Goal: Task Accomplishment & Management: Use online tool/utility

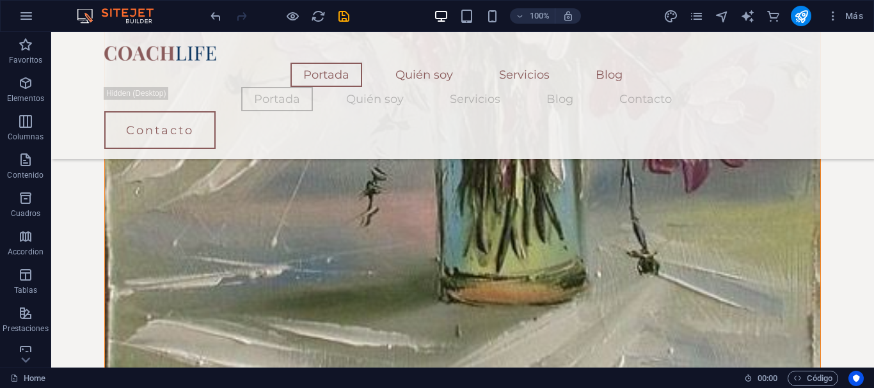
scroll to position [1621, 0]
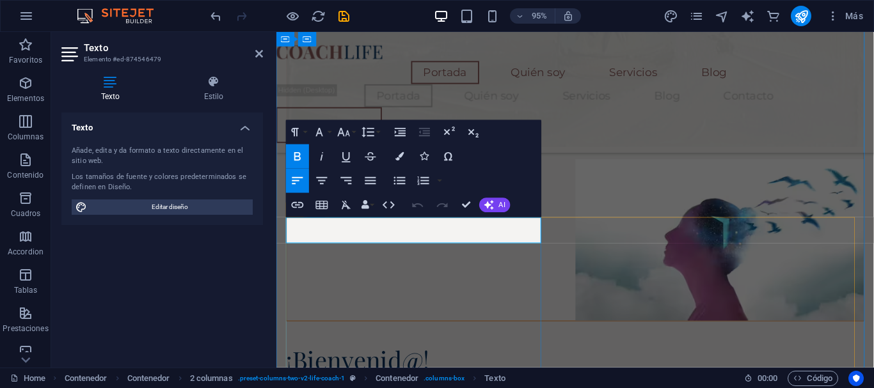
scroll to position [1554, 0]
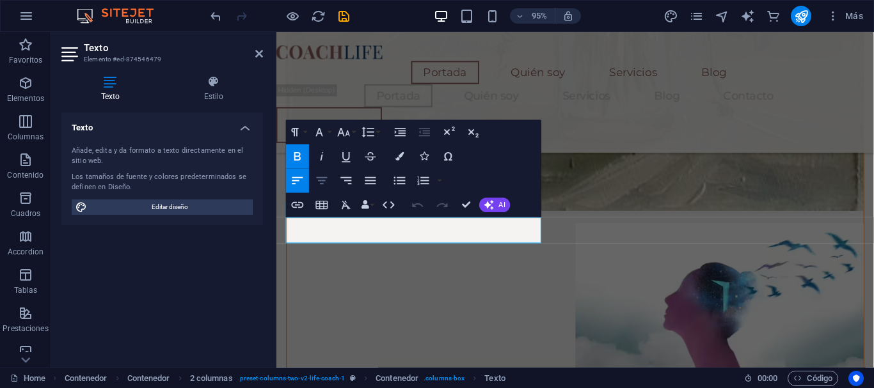
click at [321, 180] on icon "button" at bounding box center [322, 180] width 15 height 15
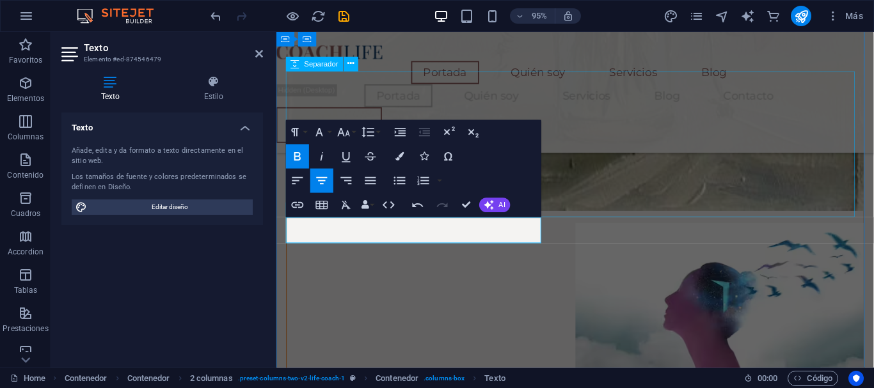
select select "px"
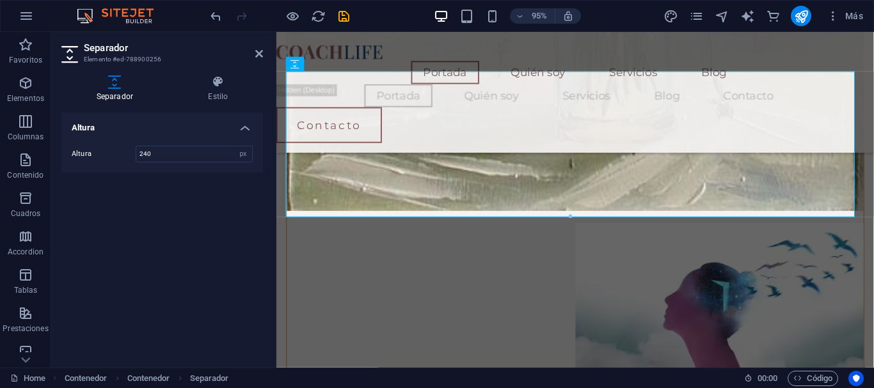
click at [254, 54] on header "Separador Elemento #ed-788900256" at bounding box center [162, 48] width 202 height 33
click at [258, 54] on icon at bounding box center [259, 54] width 8 height 10
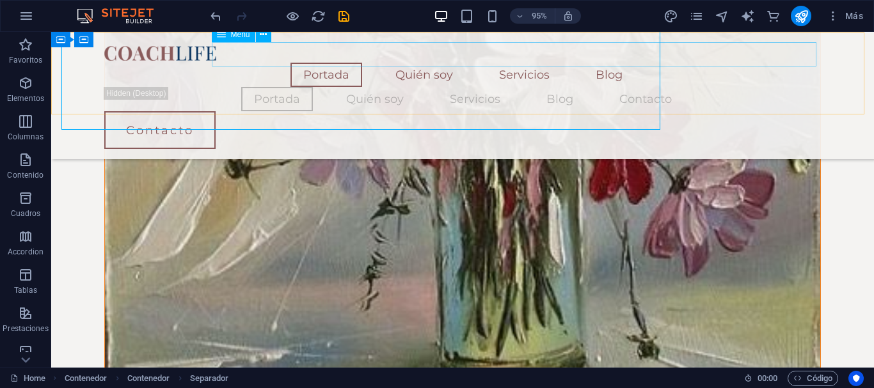
scroll to position [1665, 0]
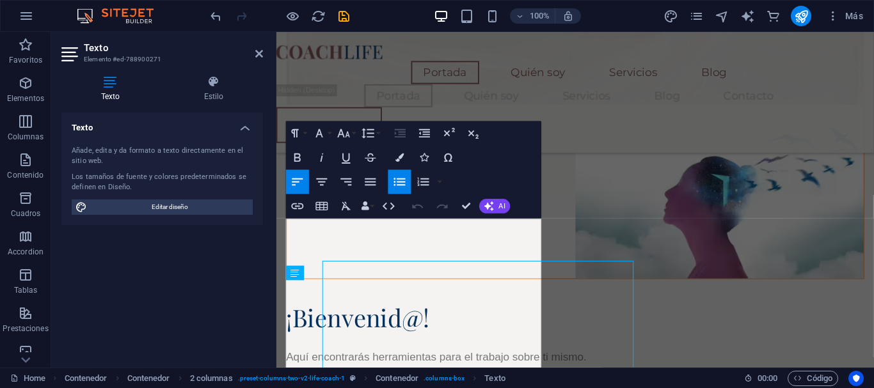
scroll to position [1598, 0]
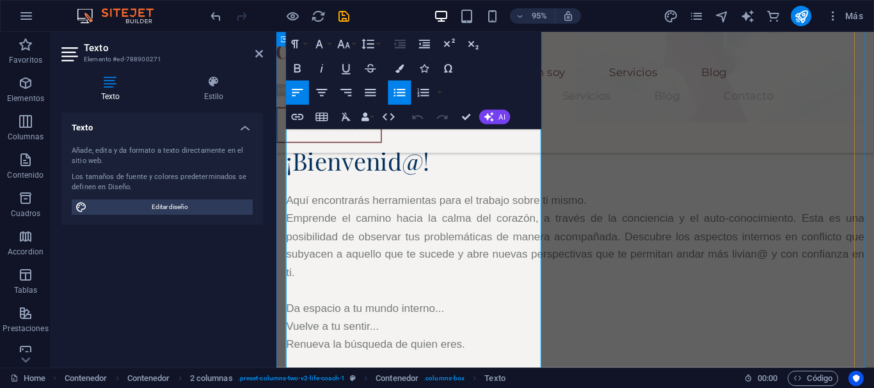
scroll to position [1872, 0]
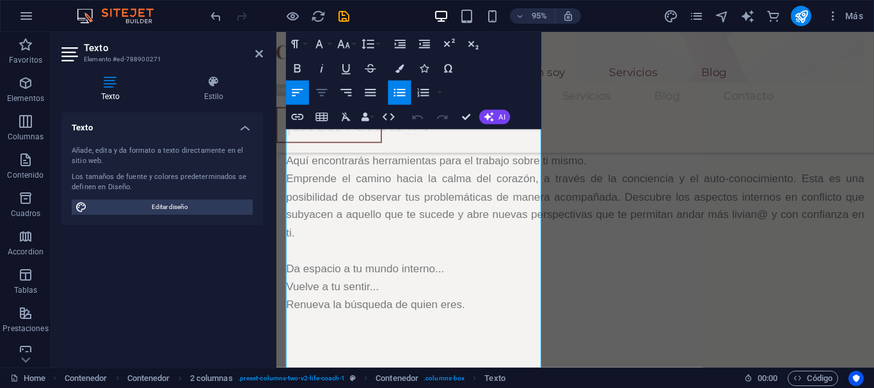
click at [319, 91] on icon "button" at bounding box center [322, 93] width 15 height 15
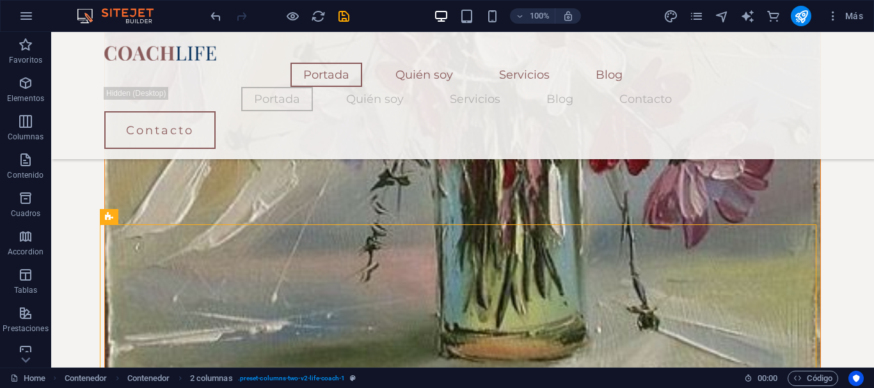
scroll to position [1610, 0]
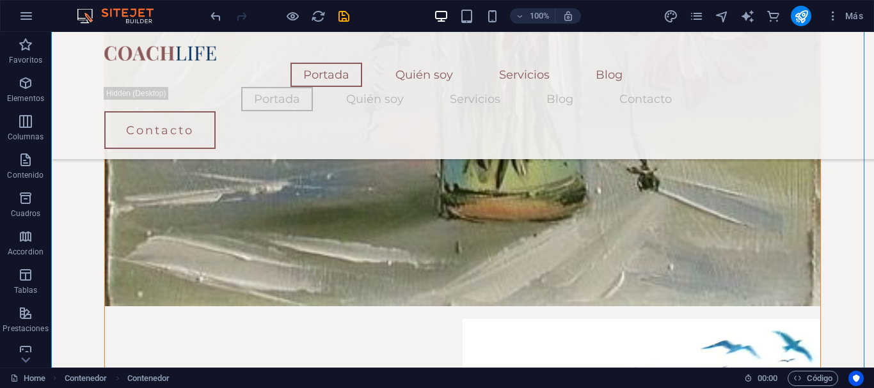
scroll to position [1711, 0]
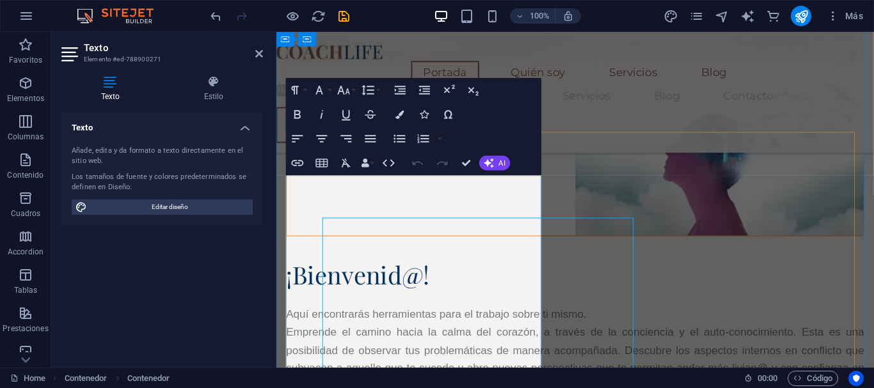
scroll to position [1643, 0]
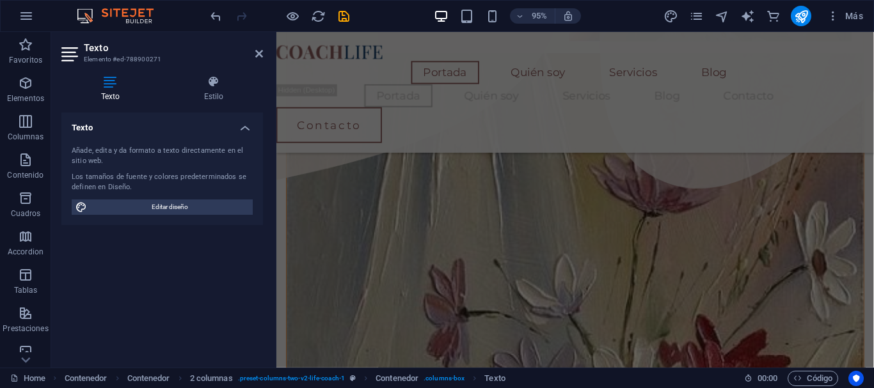
scroll to position [918, 0]
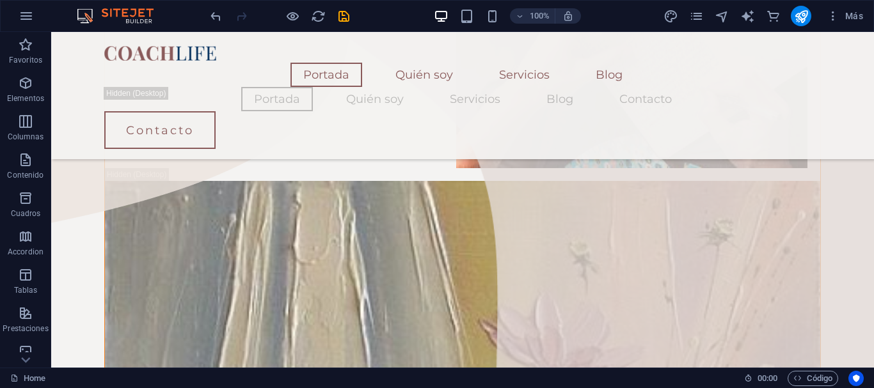
scroll to position [838, 0]
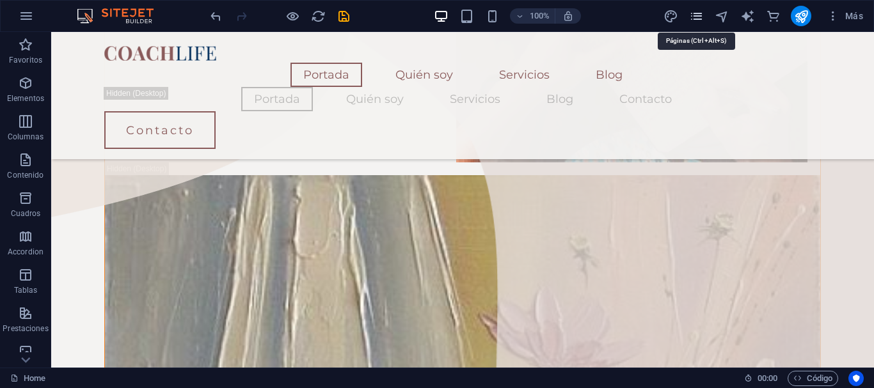
click at [703, 16] on icon "pages" at bounding box center [696, 16] width 15 height 15
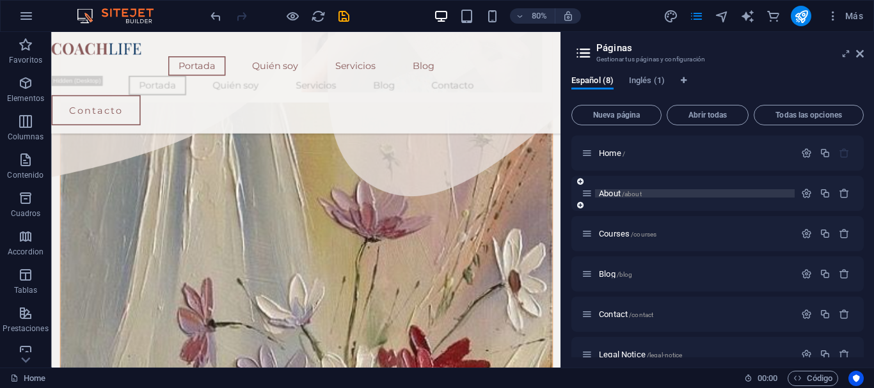
click at [622, 193] on span "About /about" at bounding box center [620, 194] width 43 height 10
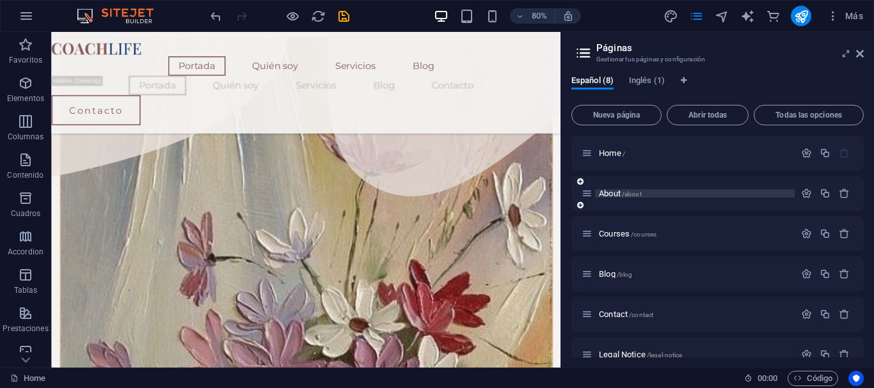
scroll to position [0, 0]
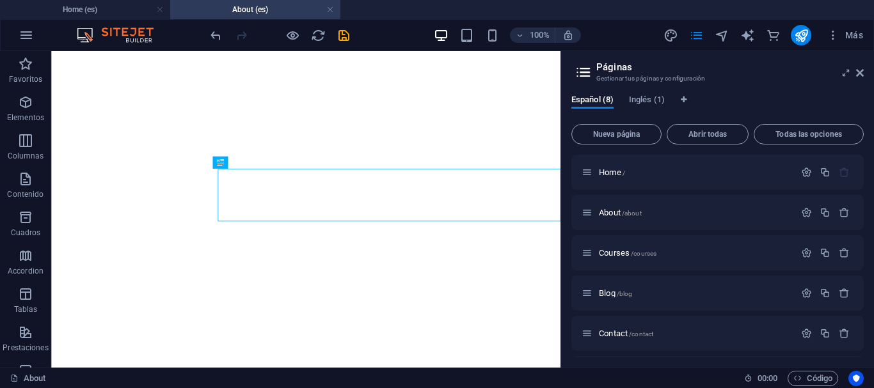
click at [863, 38] on button "Más" at bounding box center [845, 35] width 47 height 20
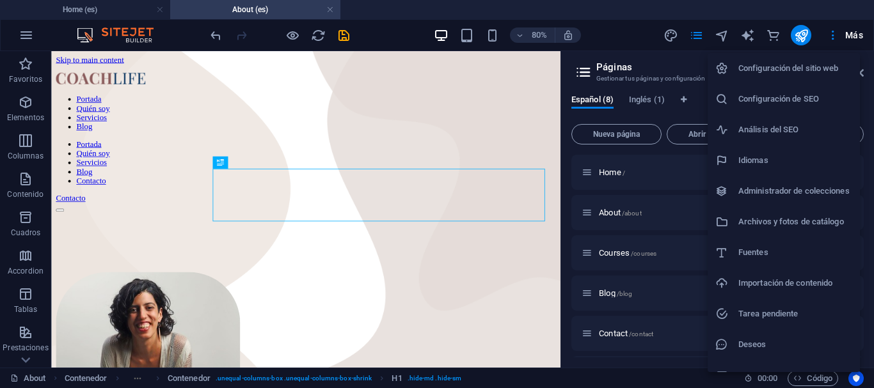
click at [343, 33] on div at bounding box center [437, 194] width 874 height 388
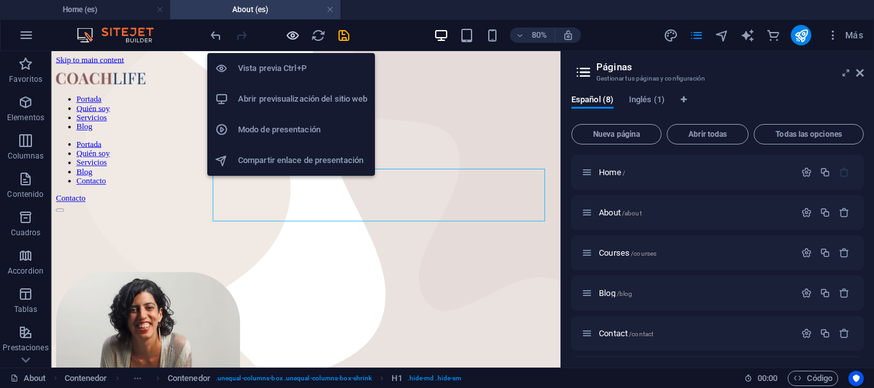
click at [295, 35] on icon "button" at bounding box center [292, 35] width 15 height 15
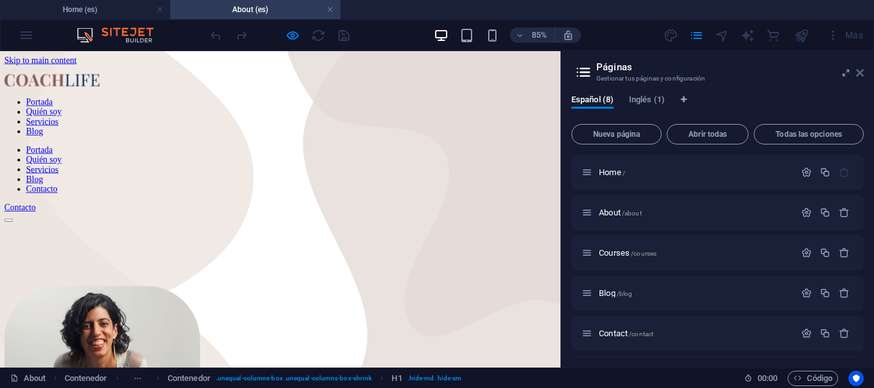
click at [862, 74] on icon at bounding box center [860, 73] width 8 height 10
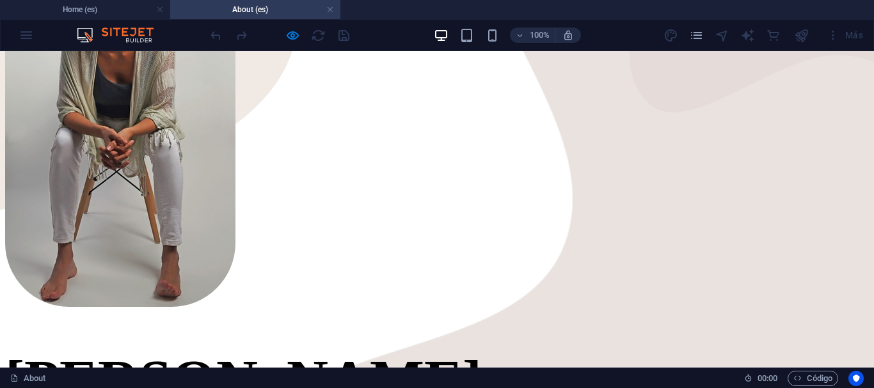
scroll to position [389, 0]
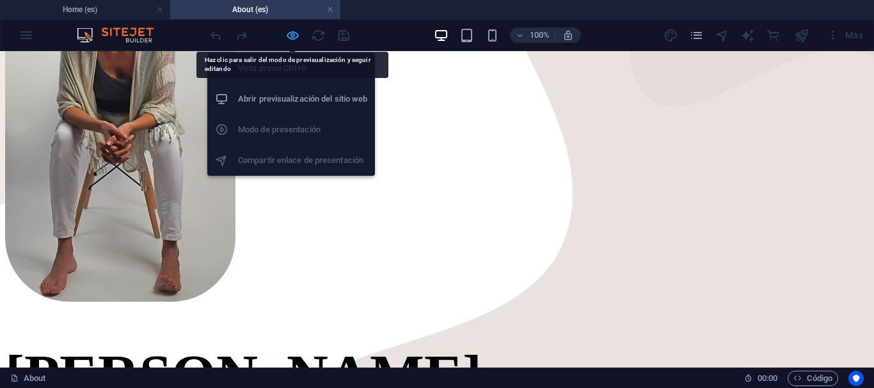
click at [290, 36] on icon "button" at bounding box center [292, 35] width 15 height 15
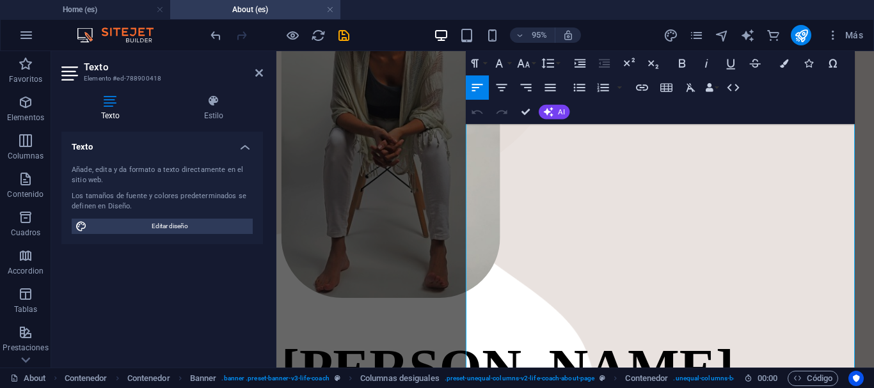
scroll to position [405, 0]
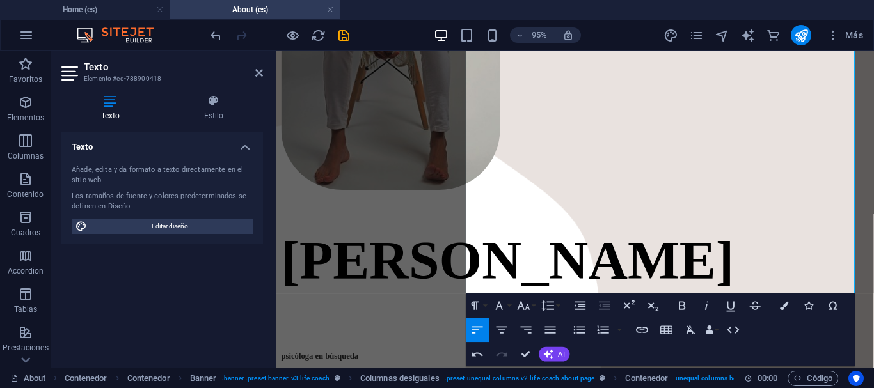
scroll to position [498, 0]
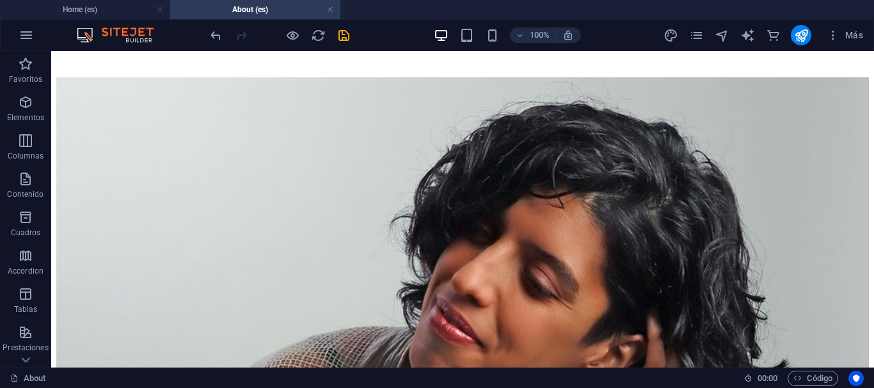
scroll to position [1466, 0]
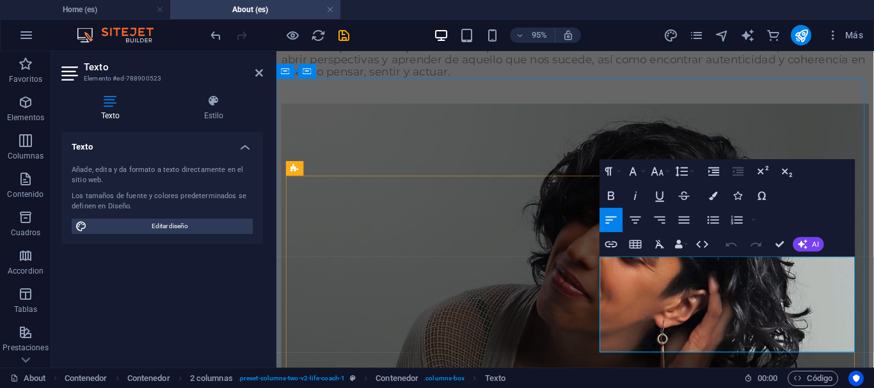
scroll to position [1482, 0]
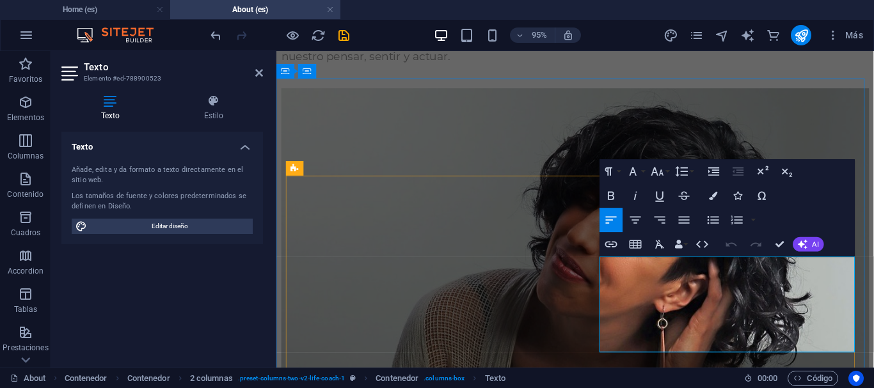
drag, startPoint x: 763, startPoint y: 354, endPoint x: 600, endPoint y: 255, distance: 191.3
copy span "Reconecta contigo, con tu voz interna, la cual se manifiesta como un timón para…"
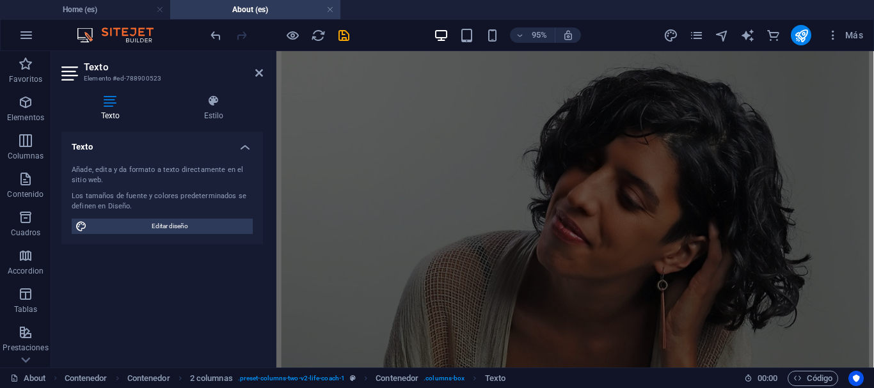
scroll to position [953, 0]
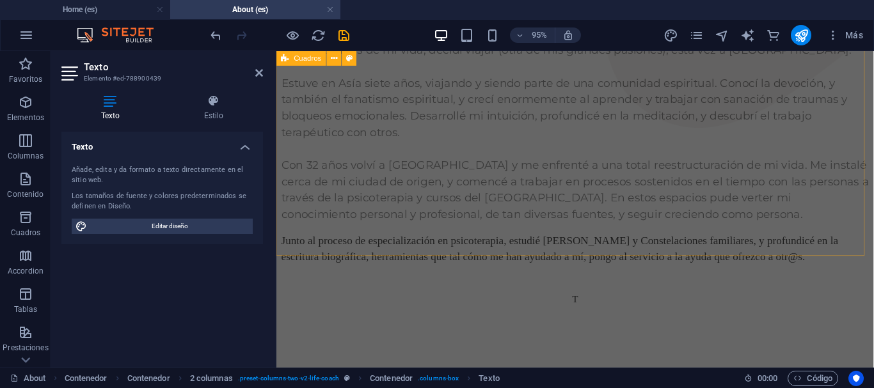
scroll to position [878, 0]
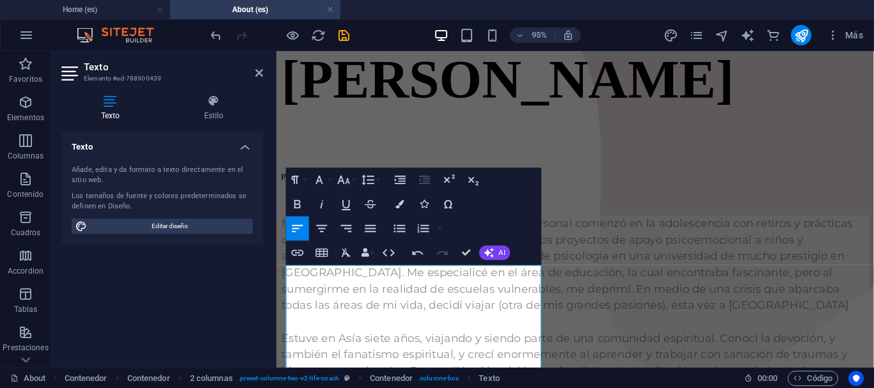
scroll to position [669, 0]
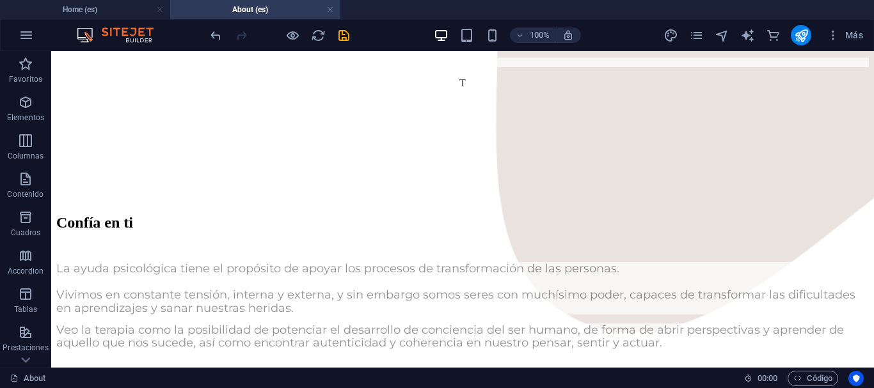
scroll to position [1110, 0]
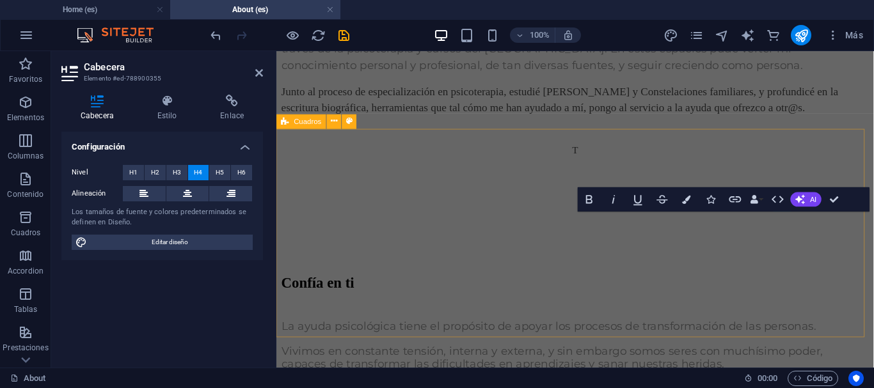
scroll to position [1296, 0]
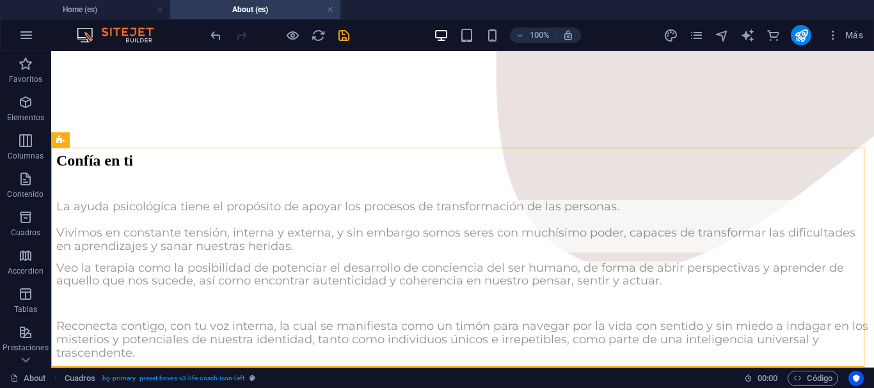
scroll to position [0, 0]
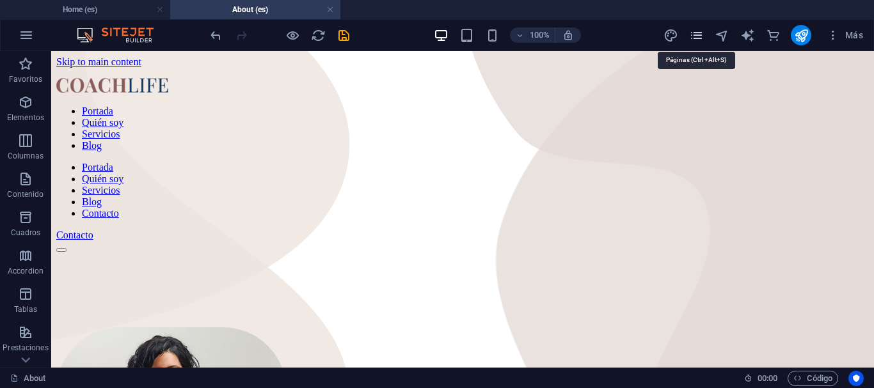
click at [703, 32] on icon "pages" at bounding box center [696, 35] width 15 height 15
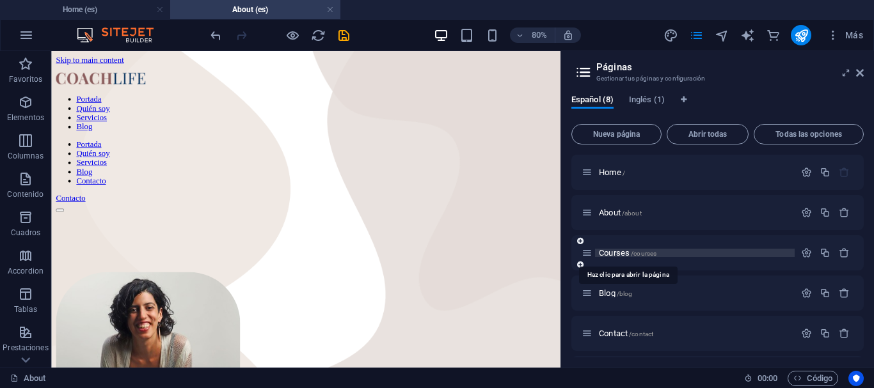
click at [636, 253] on span "/courses" at bounding box center [644, 253] width 26 height 7
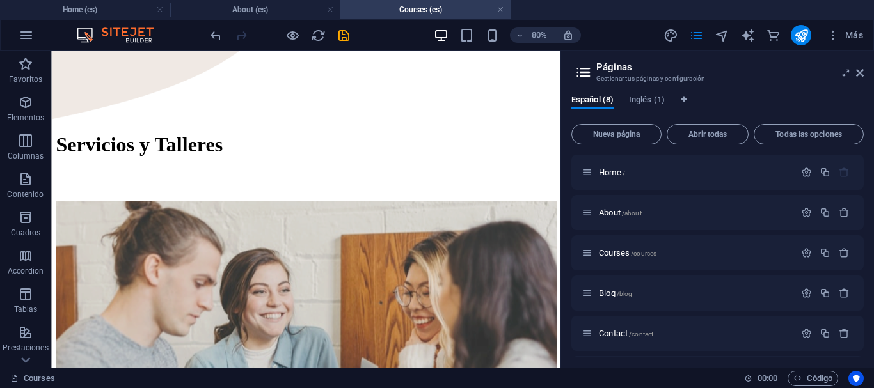
scroll to position [807, 0]
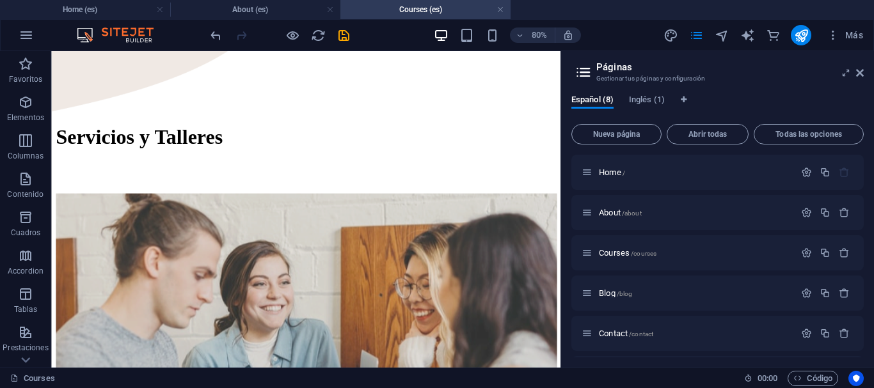
drag, startPoint x: 683, startPoint y: 334, endPoint x: 617, endPoint y: 278, distance: 86.3
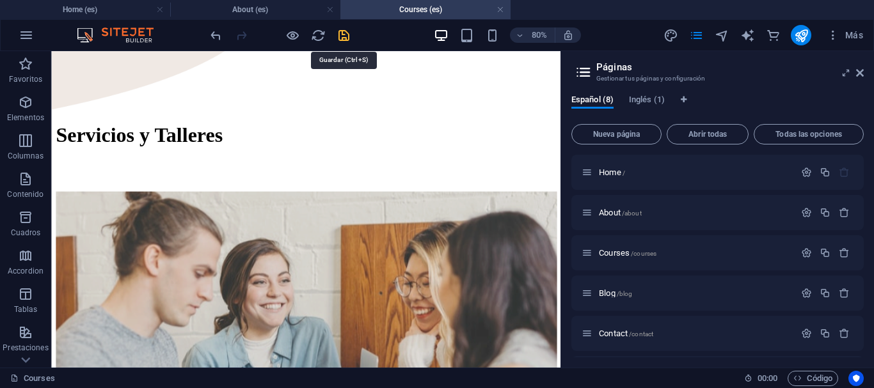
click at [350, 31] on icon "save" at bounding box center [344, 35] width 15 height 15
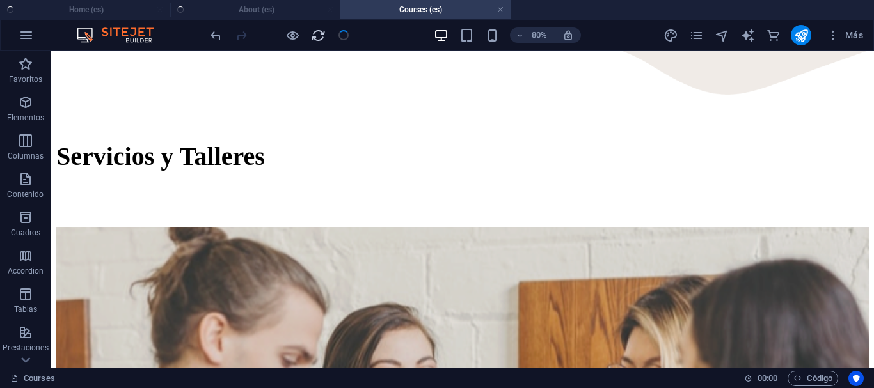
scroll to position [870, 0]
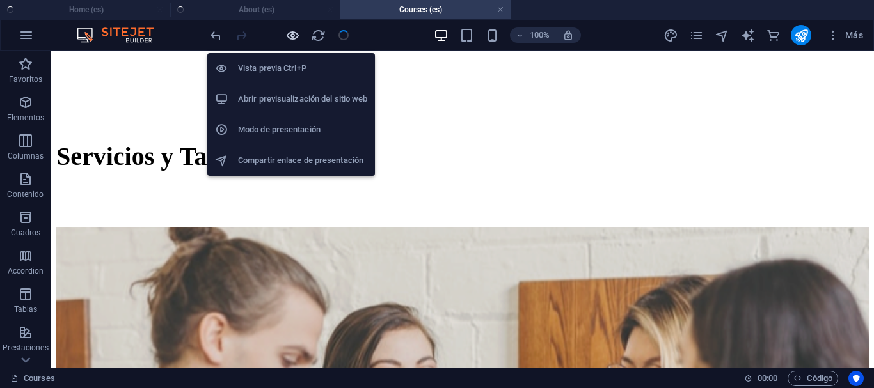
click at [294, 35] on icon "button" at bounding box center [292, 35] width 15 height 15
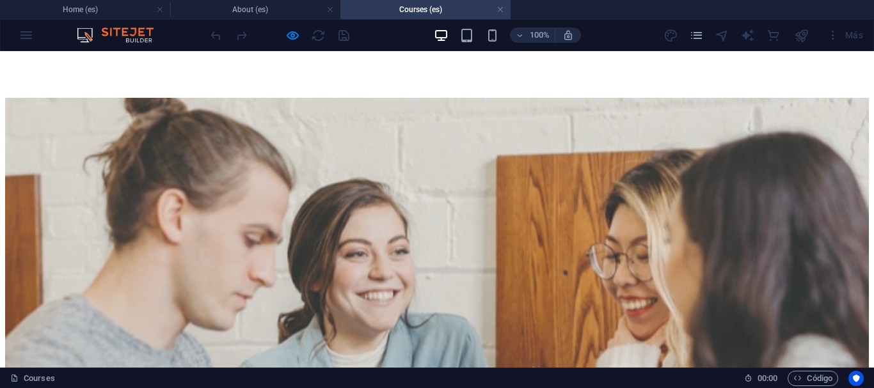
scroll to position [924, 0]
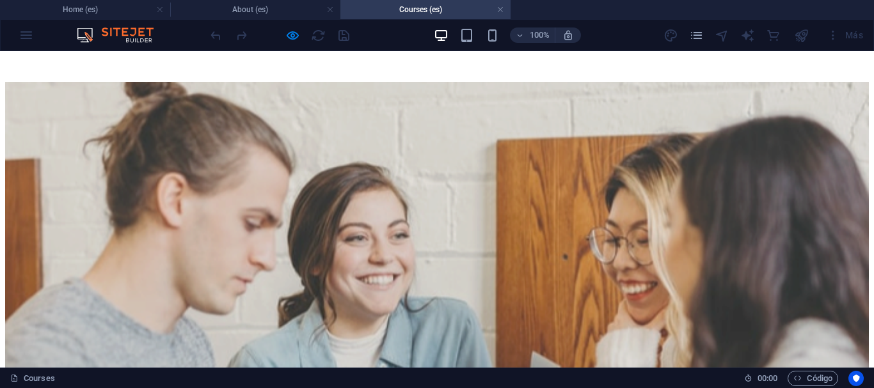
click at [701, 38] on icon "pages" at bounding box center [696, 35] width 15 height 15
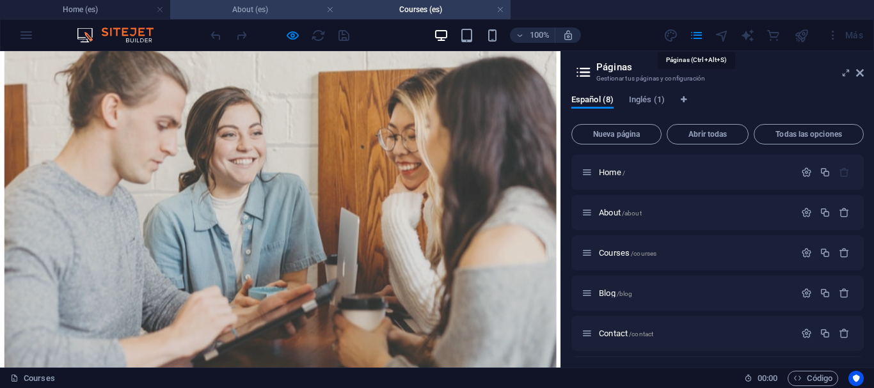
scroll to position [856, 0]
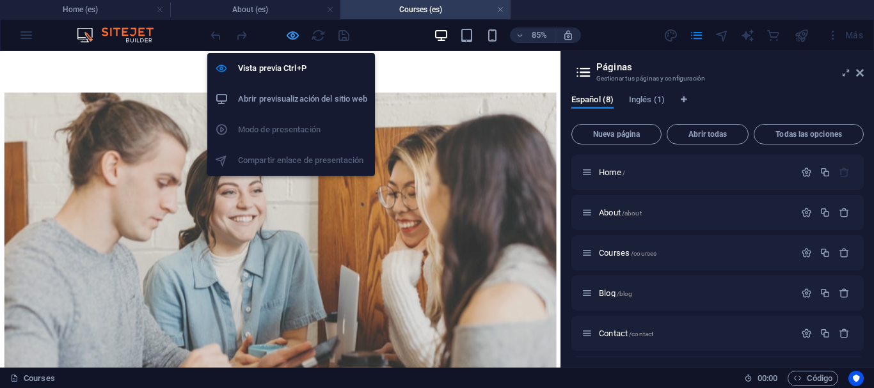
click at [299, 36] on icon "button" at bounding box center [292, 35] width 15 height 15
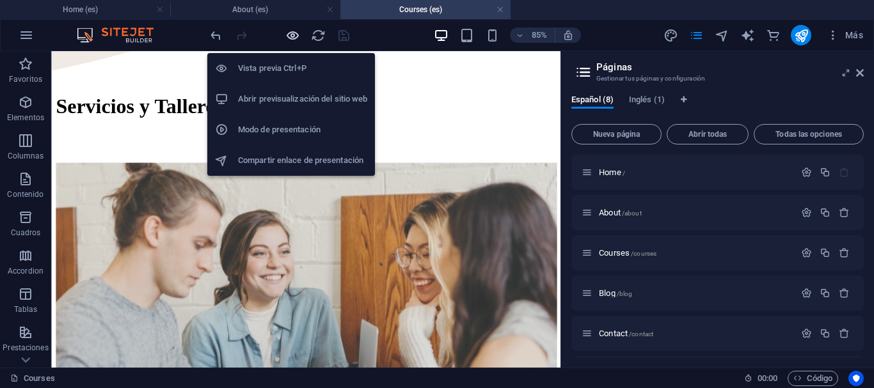
scroll to position [868, 0]
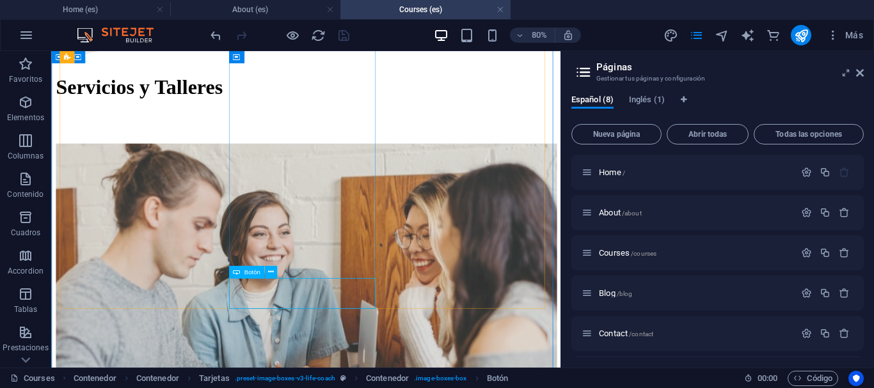
click at [254, 273] on span "Botón" at bounding box center [252, 272] width 16 height 6
click at [271, 273] on icon at bounding box center [271, 272] width 6 height 11
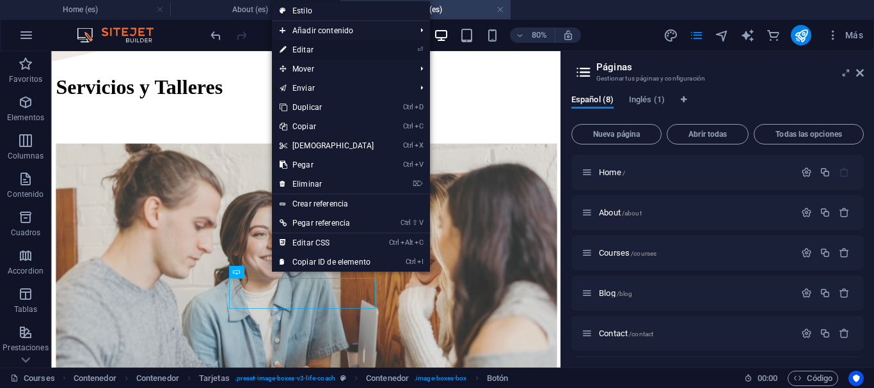
click at [335, 44] on link "⏎ Editar" at bounding box center [327, 49] width 110 height 19
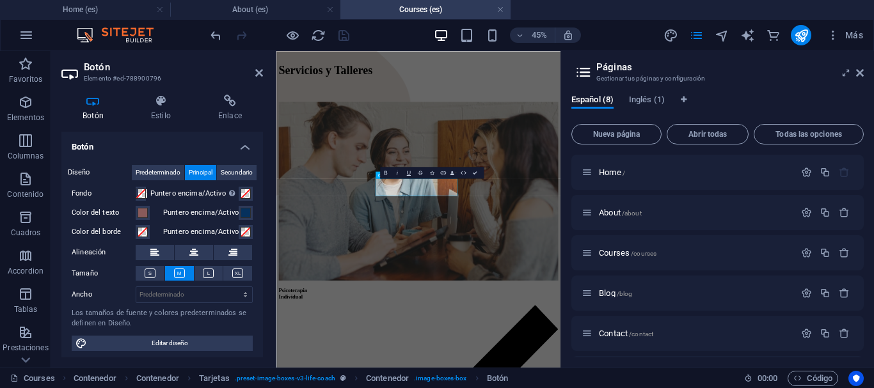
scroll to position [864, 0]
click at [90, 120] on h4 "Botón" at bounding box center [95, 108] width 68 height 27
click at [218, 100] on icon at bounding box center [230, 101] width 66 height 13
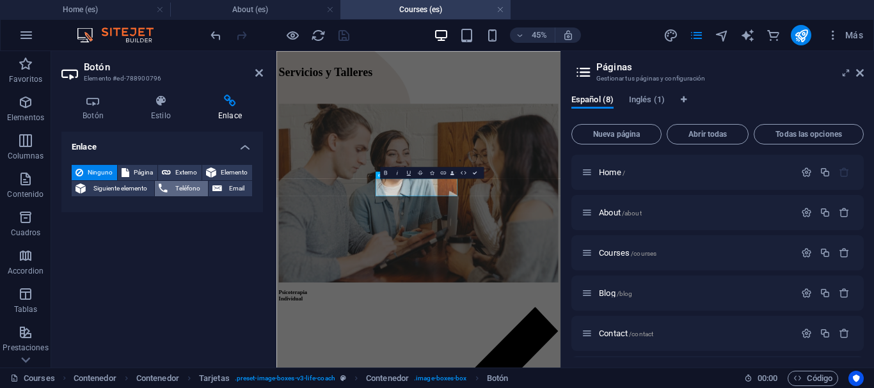
click at [178, 187] on span "Teléfono" at bounding box center [187, 188] width 32 height 15
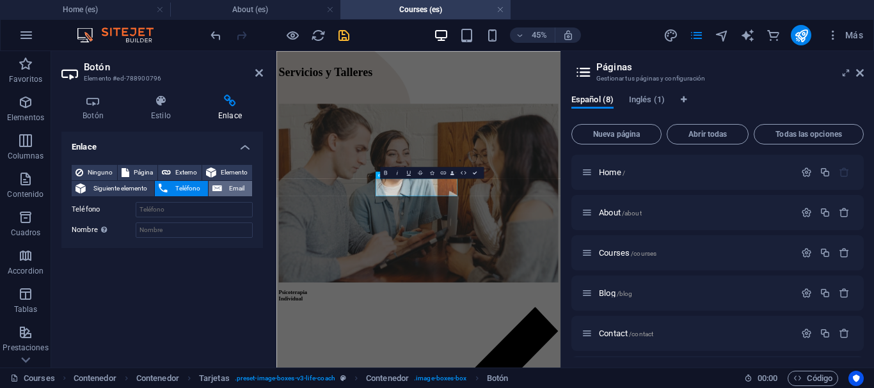
click at [224, 187] on button "Email" at bounding box center [231, 188] width 44 height 15
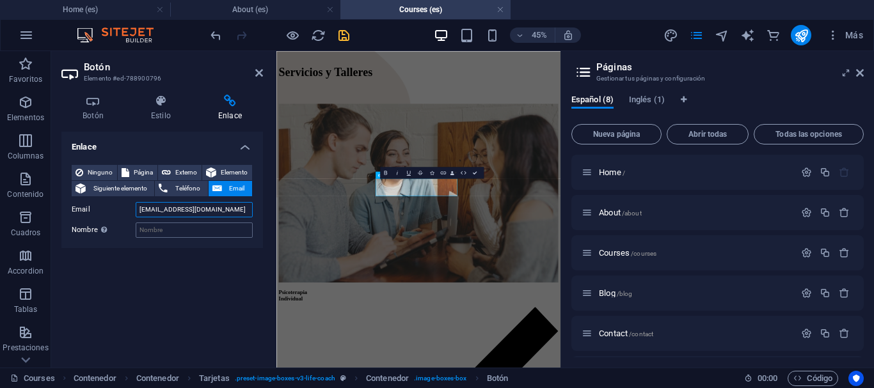
type input "[EMAIL_ADDRESS][DOMAIN_NAME]"
click at [207, 229] on input "Nombre Una descripción adicional del enlace no debería ser igual al texto del e…" at bounding box center [194, 230] width 117 height 15
type input "[PERSON_NAME]"
click at [255, 74] on icon at bounding box center [259, 73] width 8 height 10
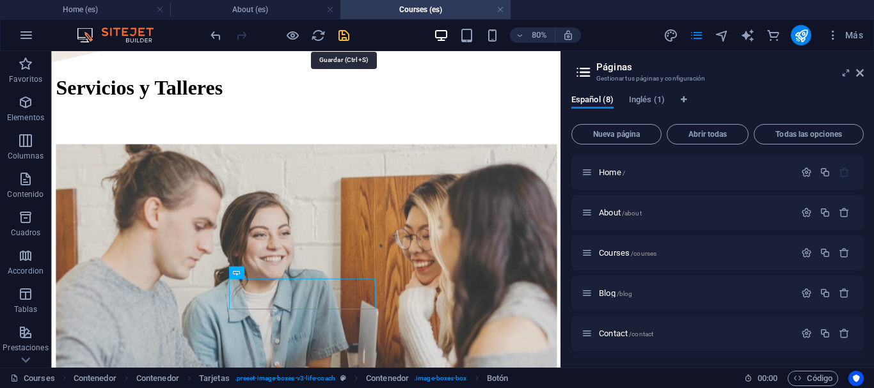
click at [342, 40] on icon "save" at bounding box center [344, 35] width 15 height 15
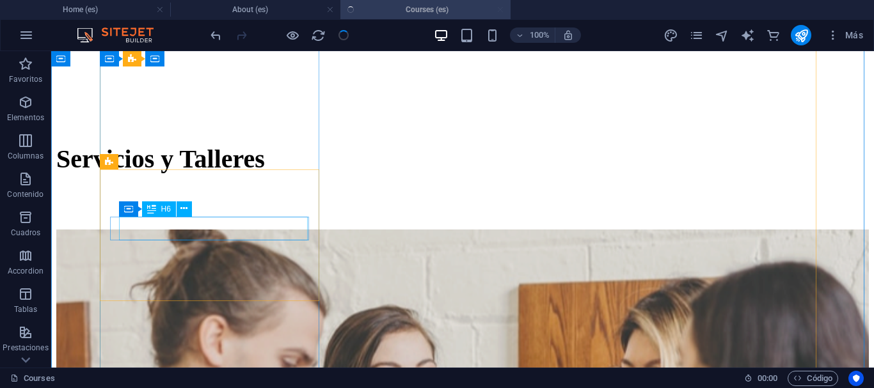
scroll to position [929, 0]
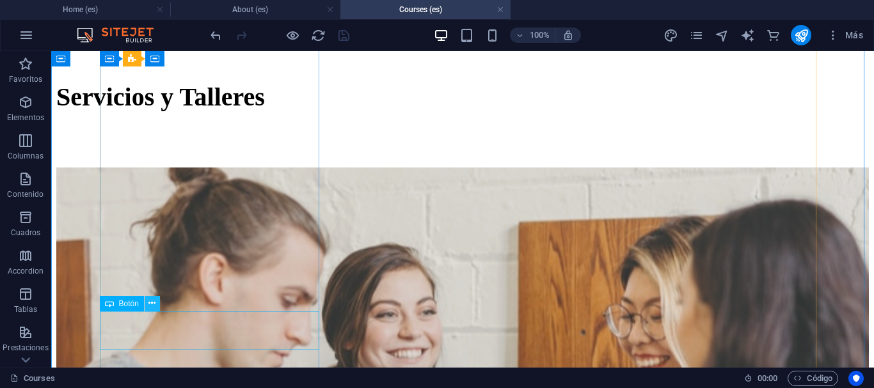
click at [150, 308] on icon at bounding box center [151, 303] width 7 height 13
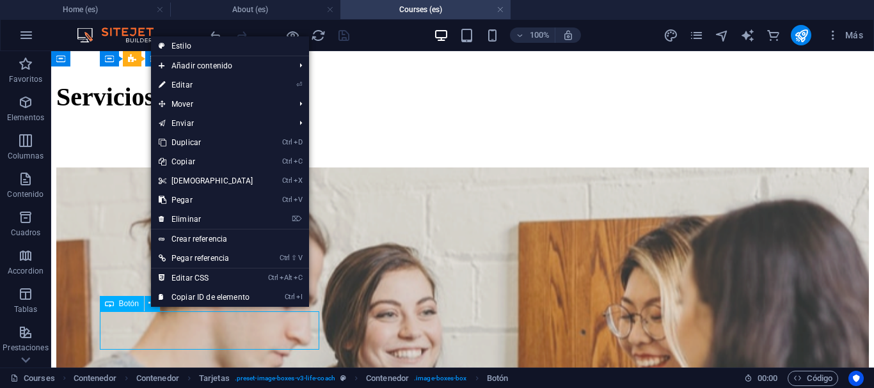
click at [129, 308] on span "Botón" at bounding box center [129, 304] width 20 height 8
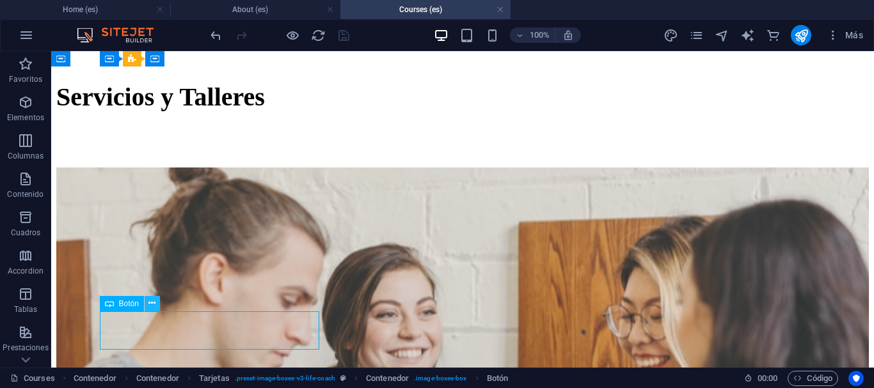
click at [154, 308] on icon at bounding box center [151, 303] width 7 height 13
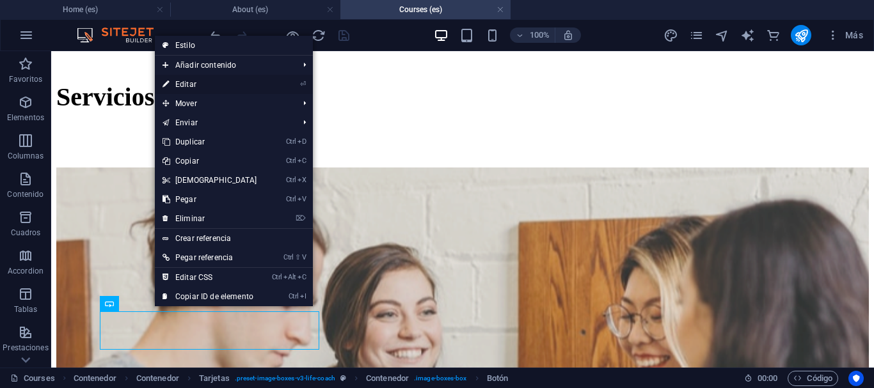
click at [191, 86] on link "⏎ Editar" at bounding box center [210, 84] width 110 height 19
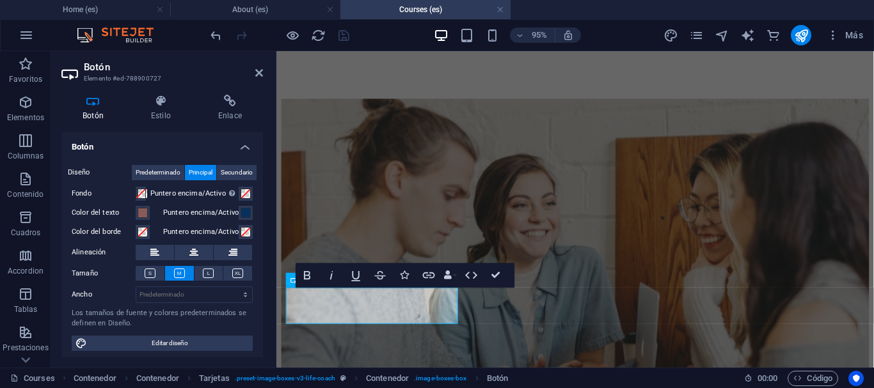
scroll to position [862, 0]
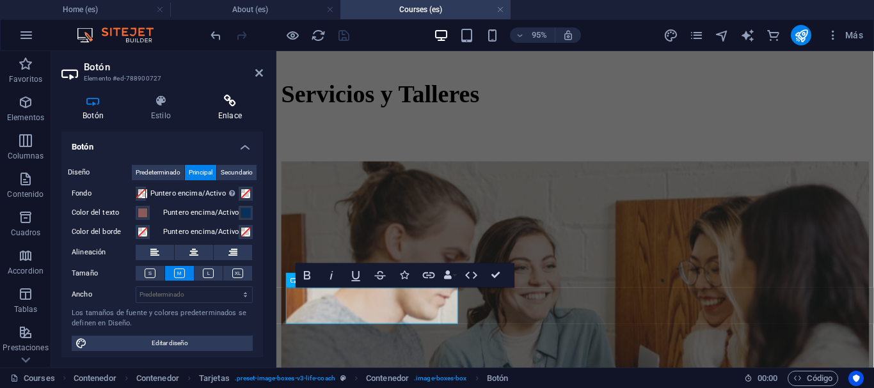
click at [219, 110] on h4 "Enlace" at bounding box center [230, 108] width 66 height 27
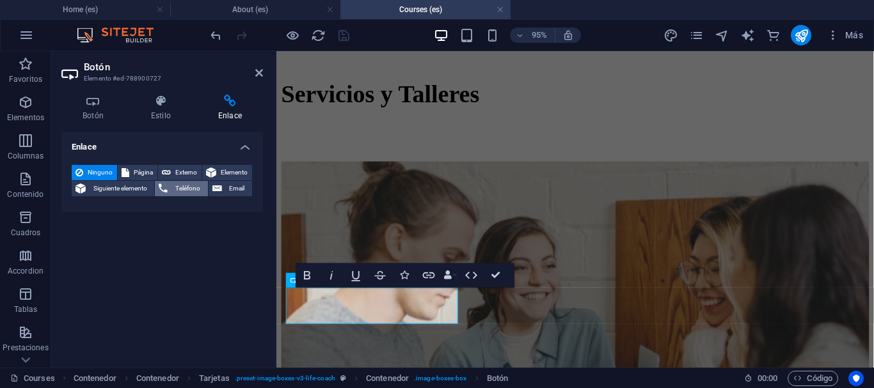
click at [185, 192] on span "Teléfono" at bounding box center [187, 188] width 32 height 15
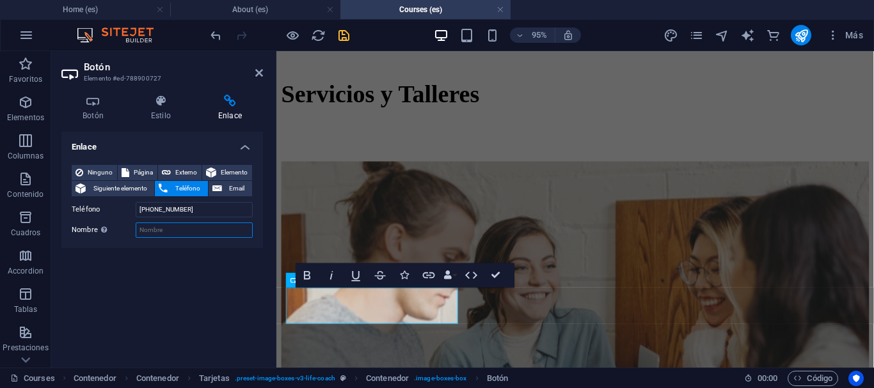
click at [194, 232] on input "Nombre Una descripción adicional del enlace no debería ser igual al texto del e…" at bounding box center [194, 230] width 117 height 15
click at [196, 211] on input "[PHONE_NUMBER]" at bounding box center [194, 209] width 117 height 15
type input "[PHONE_NUMBER]"
click at [194, 231] on input "Nombre Una descripción adicional del enlace no debería ser igual al texto del e…" at bounding box center [194, 230] width 117 height 15
type input "D"
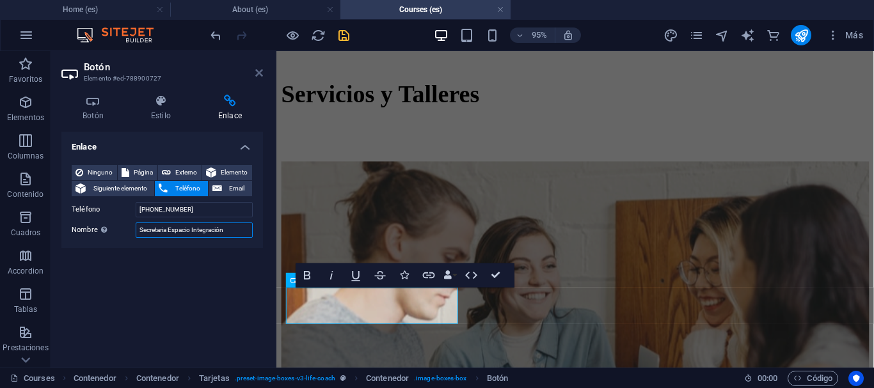
type input "Secretaria Espacio Integración"
click at [258, 70] on icon at bounding box center [259, 73] width 8 height 10
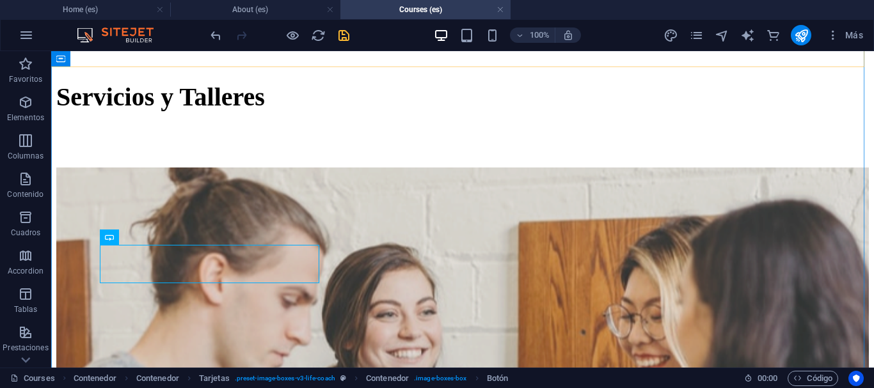
scroll to position [929, 0]
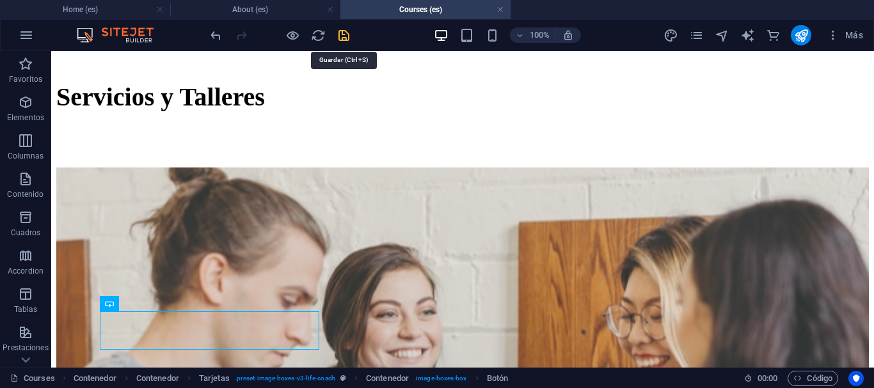
click at [346, 36] on icon "save" at bounding box center [344, 35] width 15 height 15
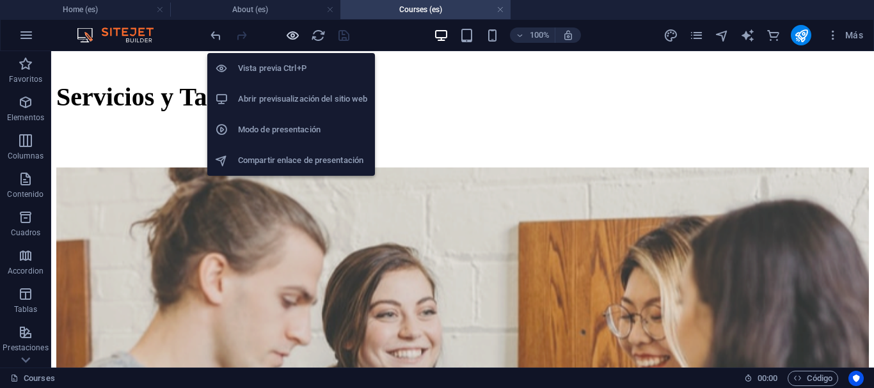
click at [294, 35] on icon "button" at bounding box center [292, 35] width 15 height 15
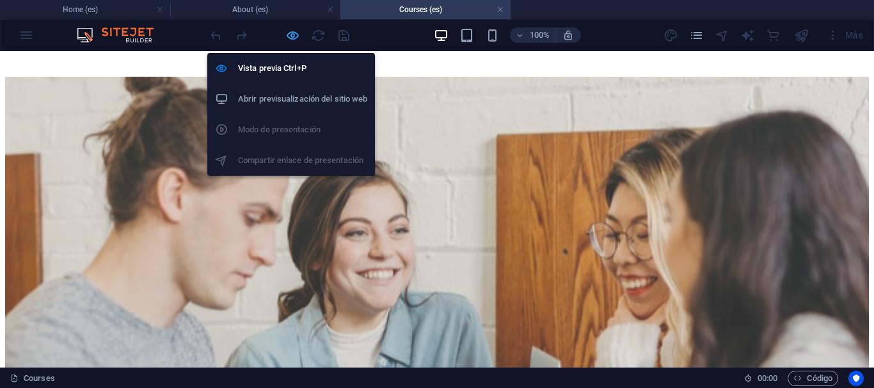
scroll to position [814, 0]
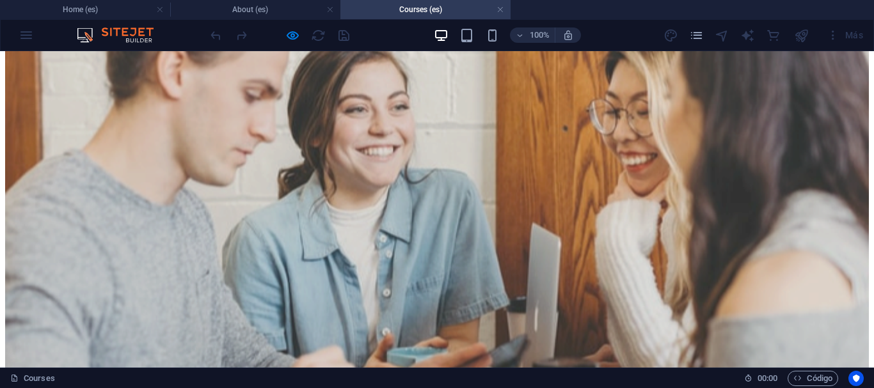
scroll to position [1182, 0]
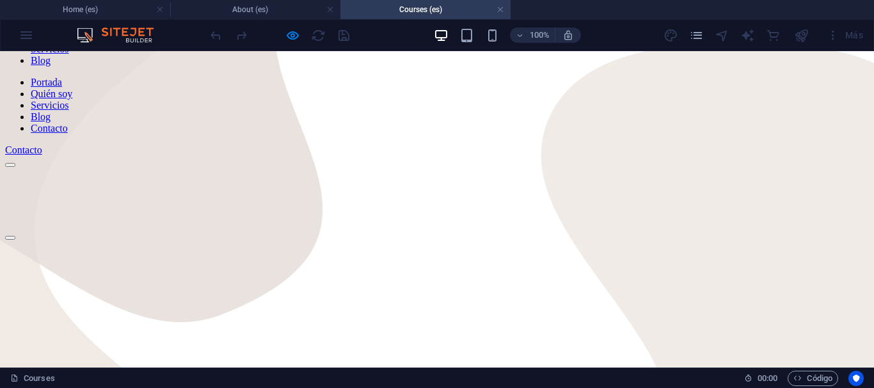
scroll to position [0, 0]
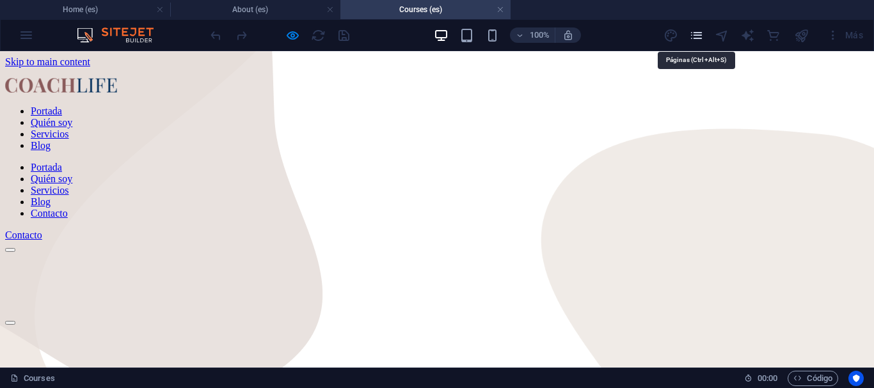
click at [695, 36] on icon "pages" at bounding box center [696, 35] width 15 height 15
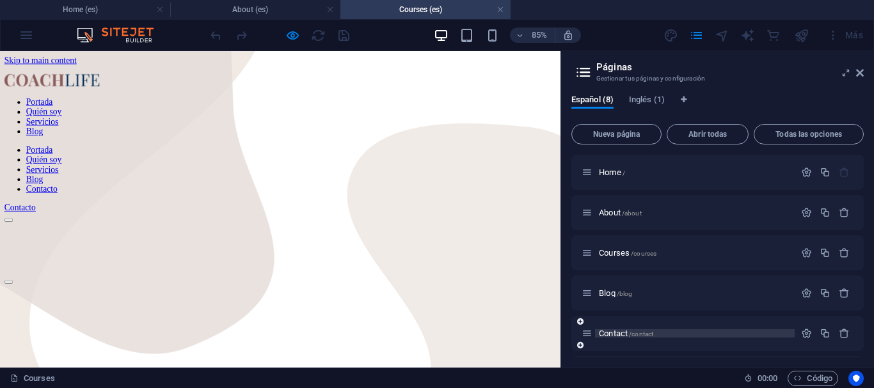
click at [621, 333] on span "Contact /contact" at bounding box center [626, 334] width 54 height 10
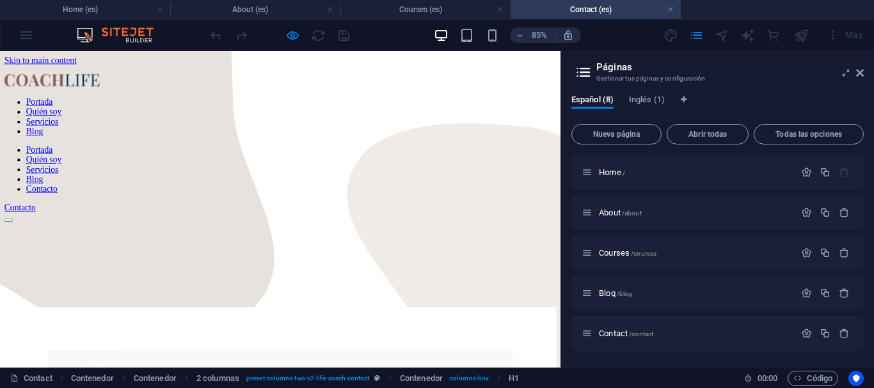
click at [866, 70] on aside "Páginas Gestionar tus páginas y configuración Español (8) Inglés (1) Nueva pági…" at bounding box center [717, 209] width 314 height 317
click at [861, 73] on icon at bounding box center [860, 73] width 8 height 10
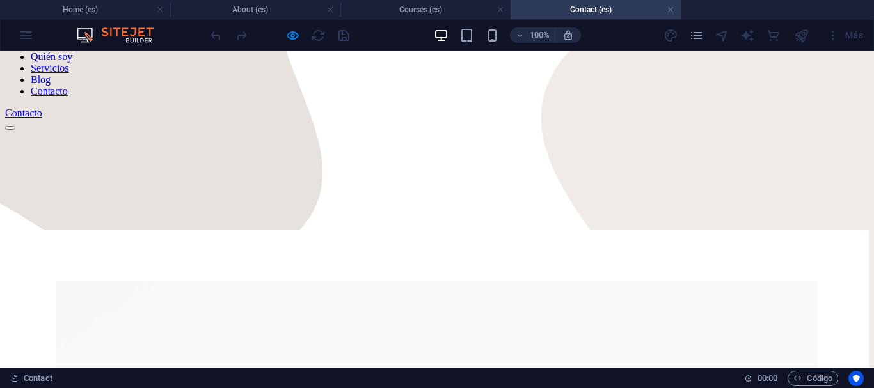
scroll to position [98, 0]
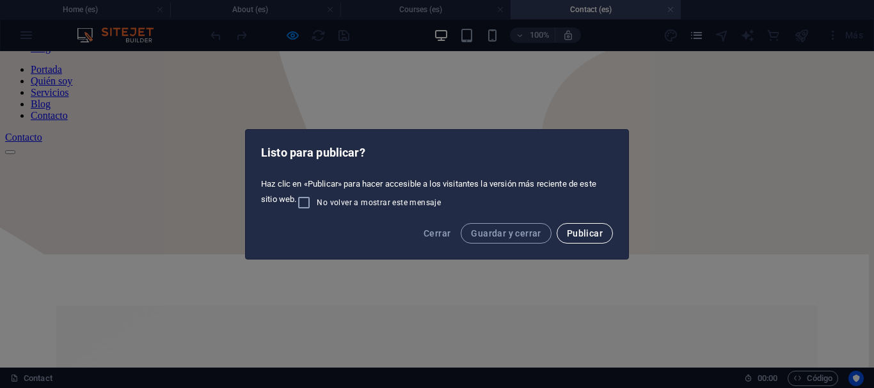
click at [579, 230] on span "Publicar" at bounding box center [585, 233] width 36 height 10
